Goal: Find contact information: Find contact information

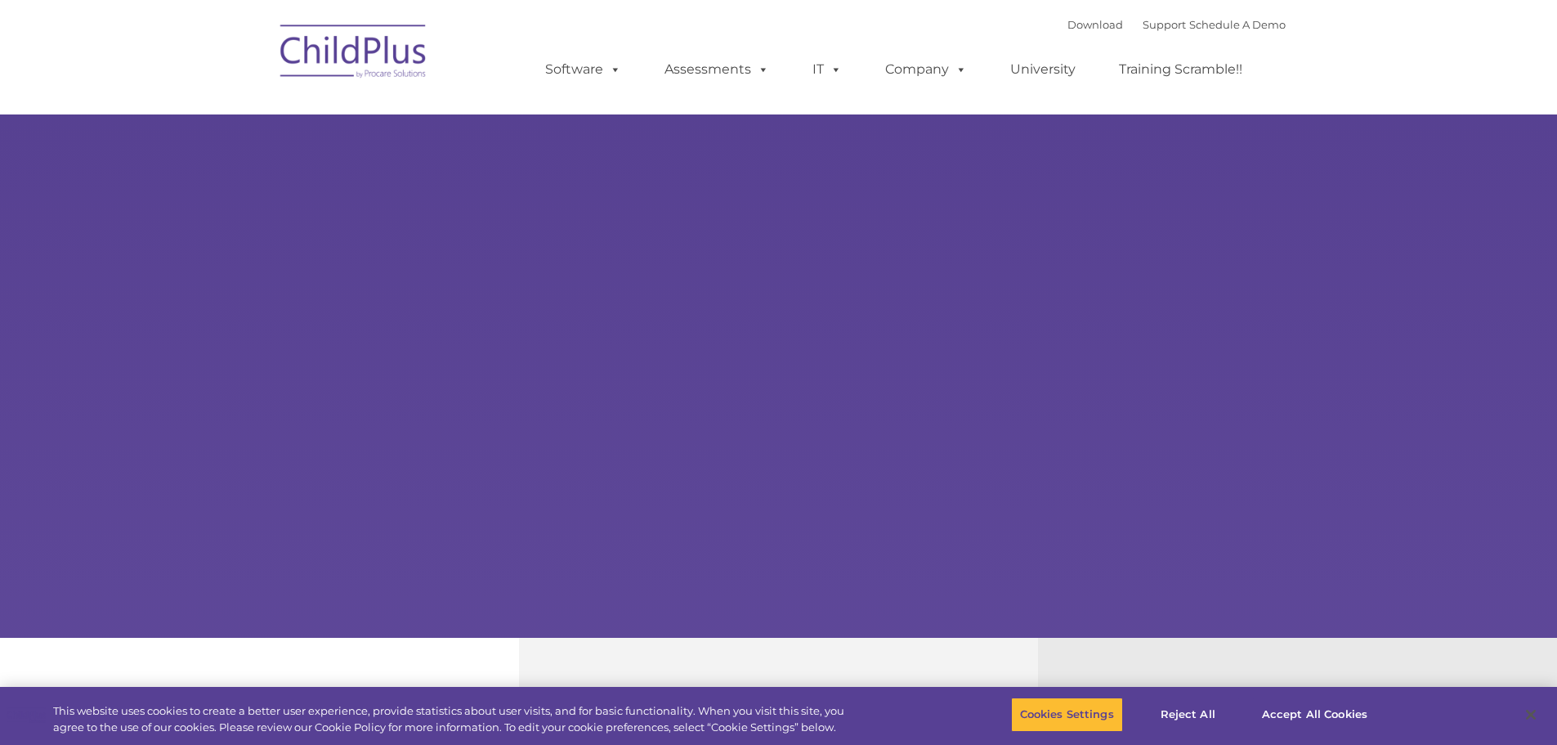
select select "MEDIUM"
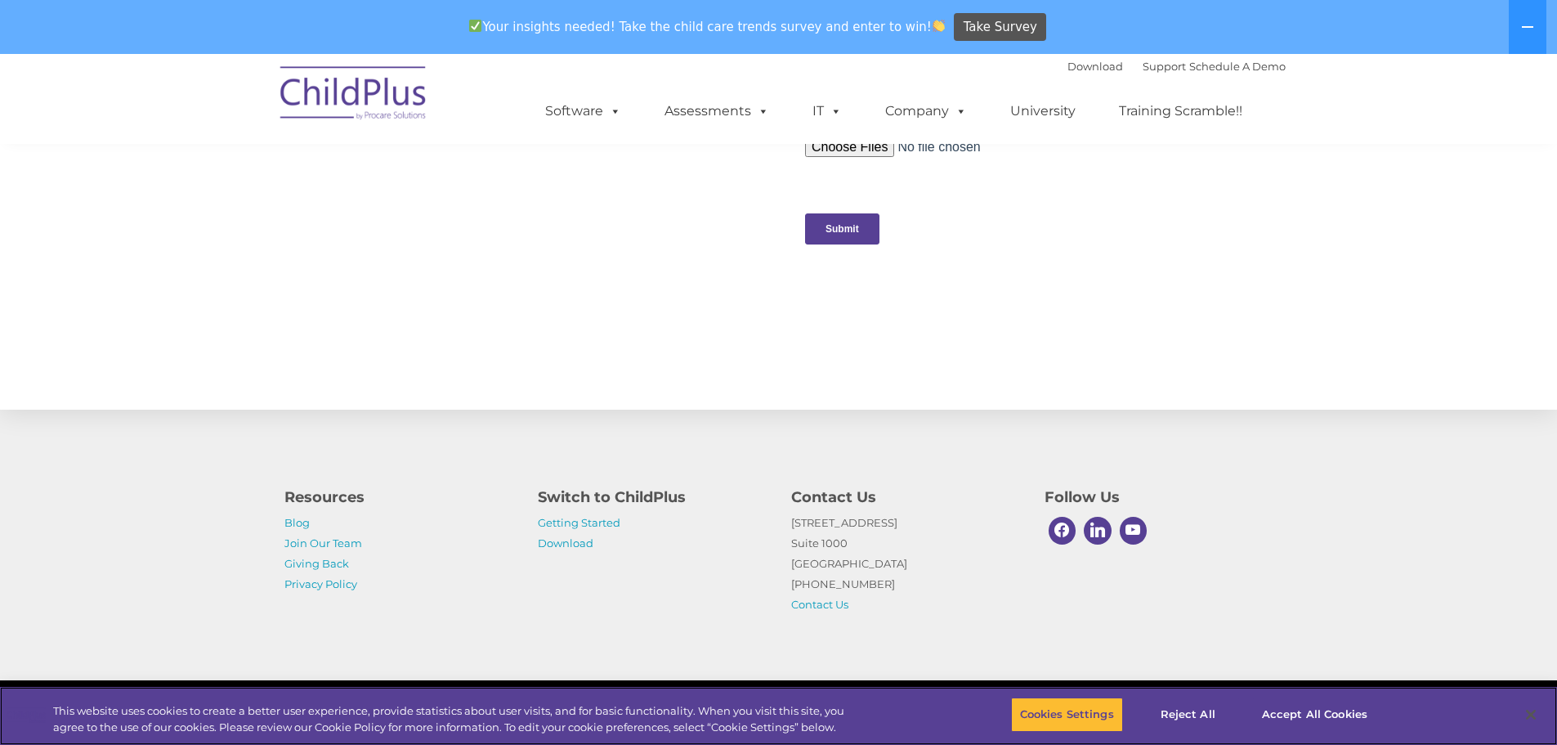
scroll to position [1643, 0]
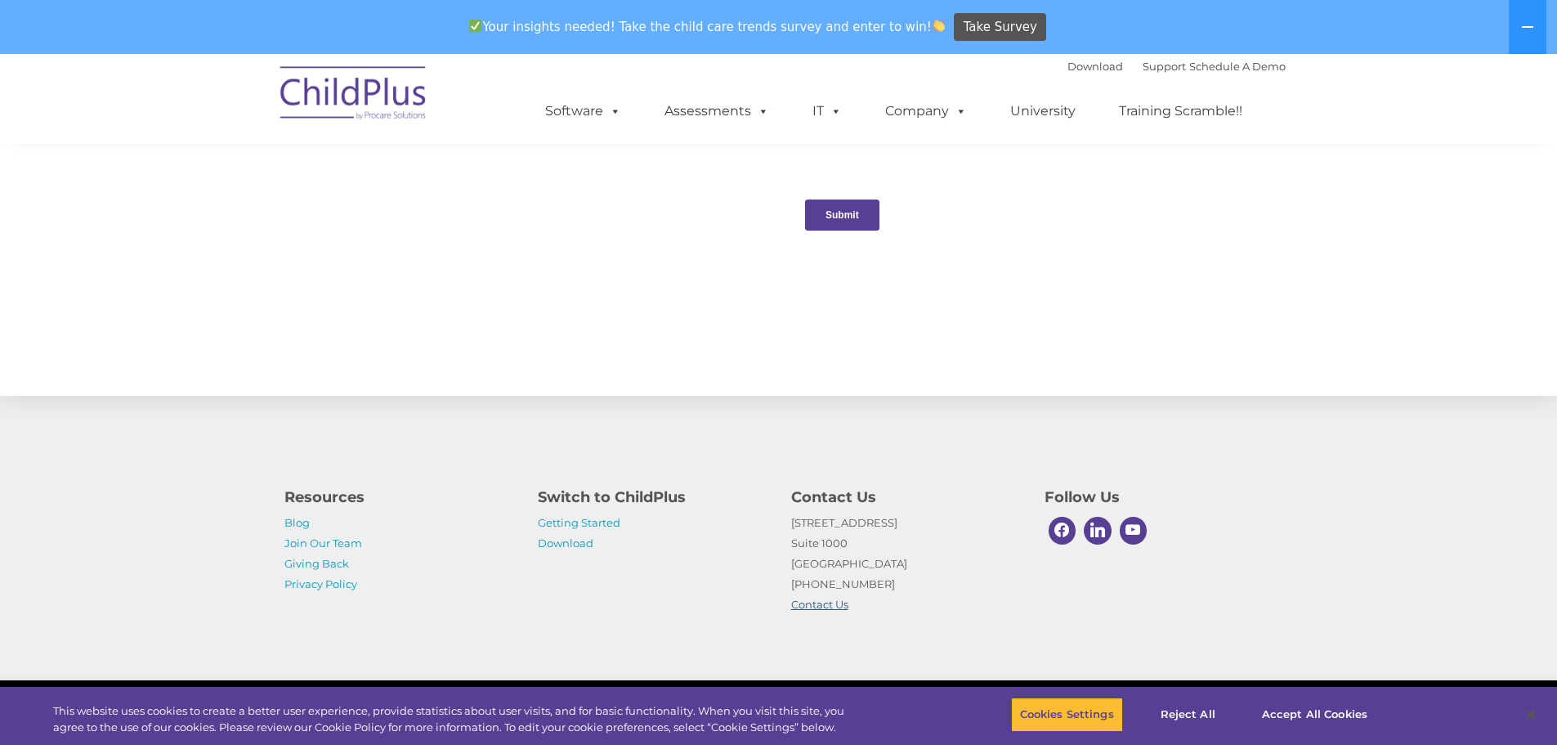
click at [831, 605] on link "Contact Us" at bounding box center [819, 604] width 57 height 13
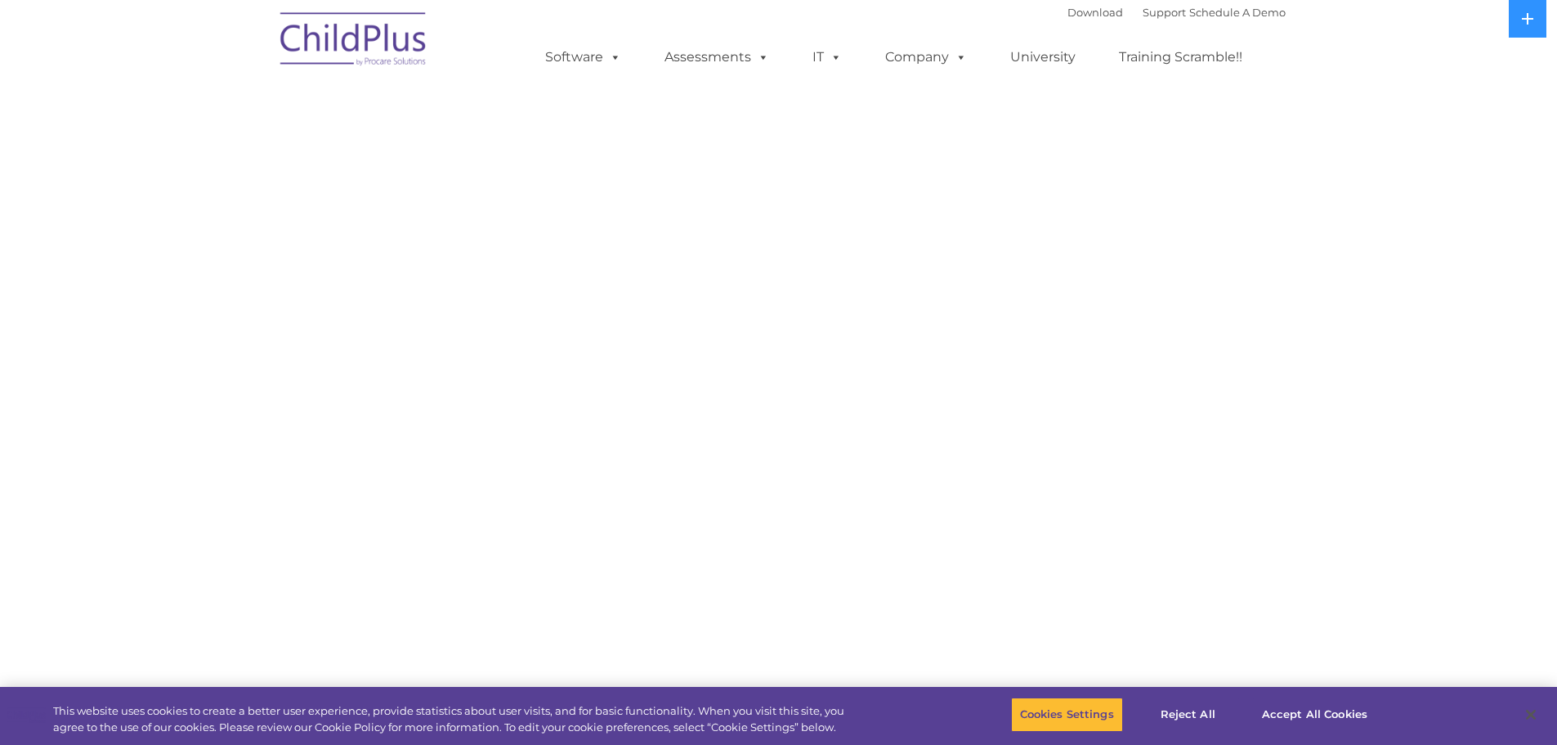
select select "MEDIUM"
